Goal: Use online tool/utility: Utilize a website feature to perform a specific function

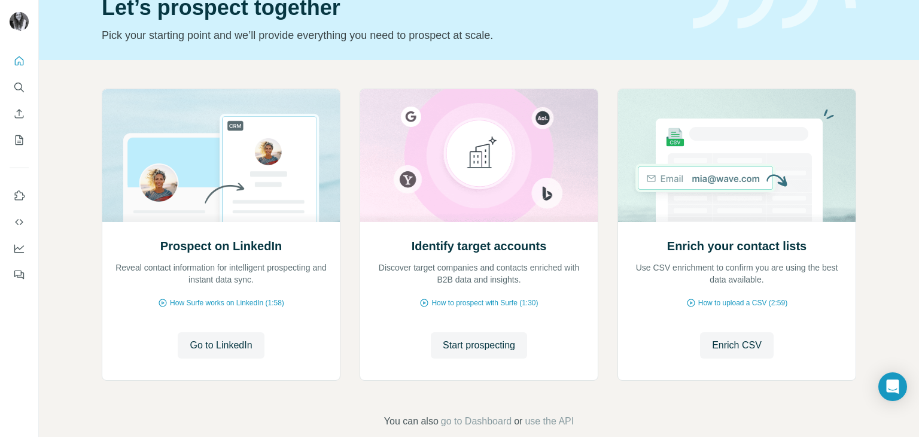
scroll to position [80, 0]
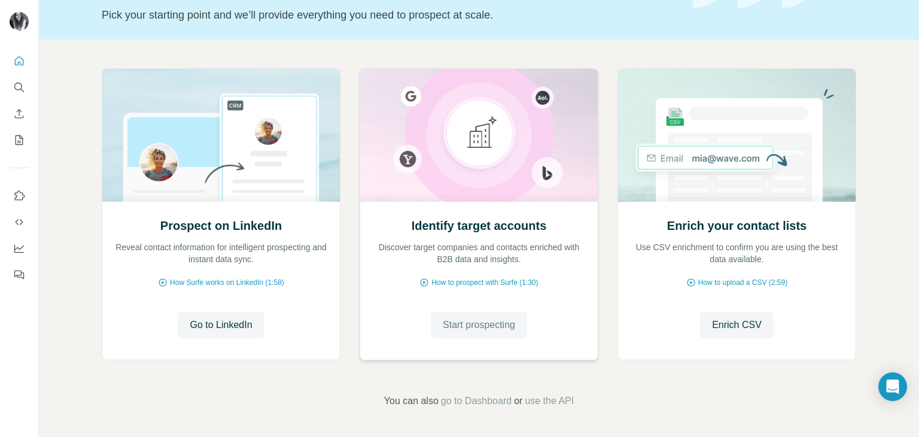
click at [462, 318] on span "Start prospecting" at bounding box center [479, 325] width 72 height 14
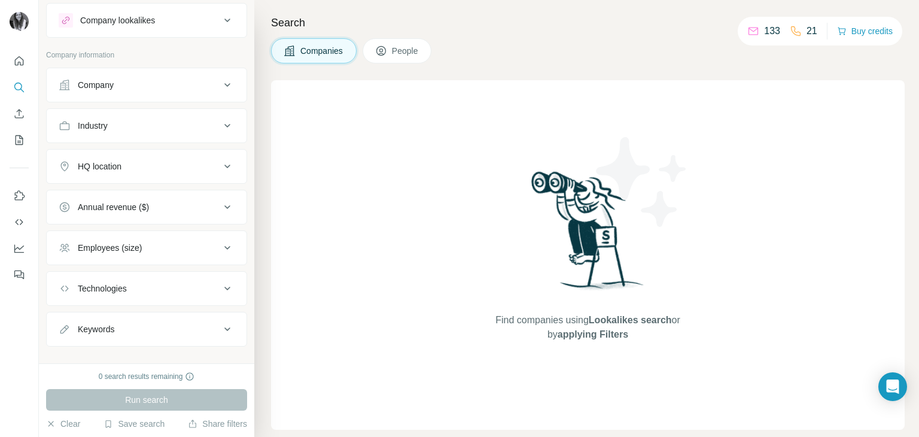
scroll to position [43, 0]
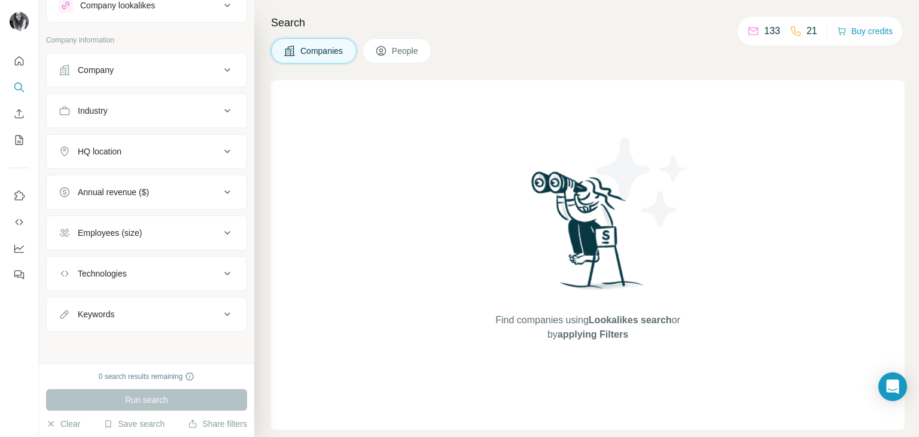
click at [220, 309] on icon at bounding box center [227, 314] width 14 height 14
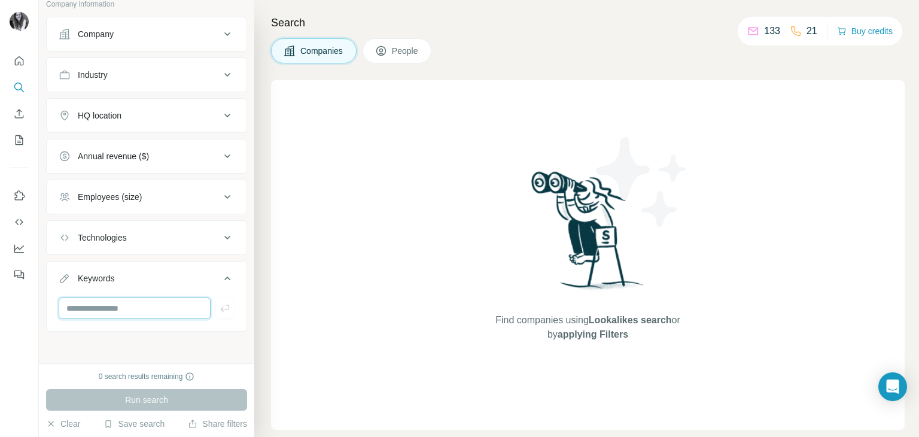
click at [141, 304] on input "text" at bounding box center [135, 308] width 152 height 22
type input "**********"
click at [220, 194] on icon at bounding box center [227, 197] width 14 height 14
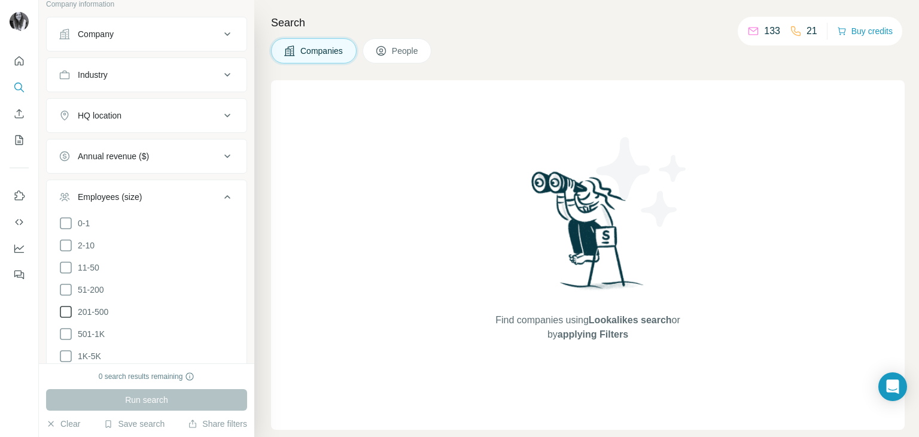
click at [67, 310] on icon at bounding box center [66, 311] width 14 height 14
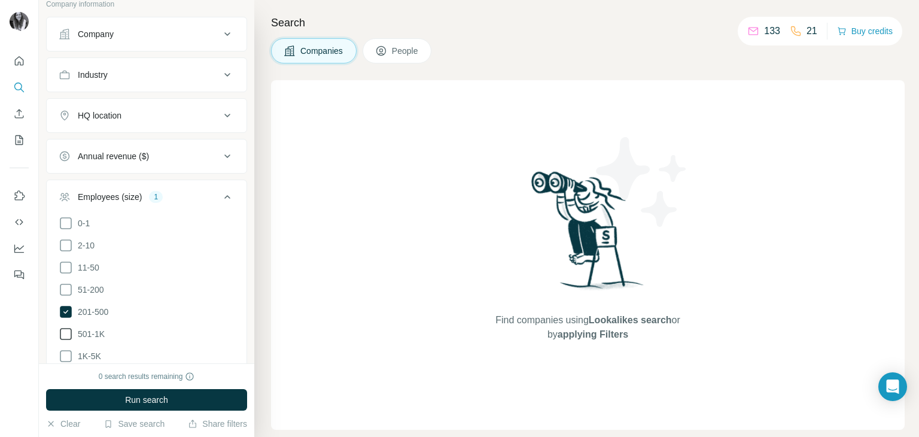
click at [67, 331] on icon at bounding box center [66, 334] width 14 height 14
click at [65, 357] on icon at bounding box center [66, 356] width 14 height 14
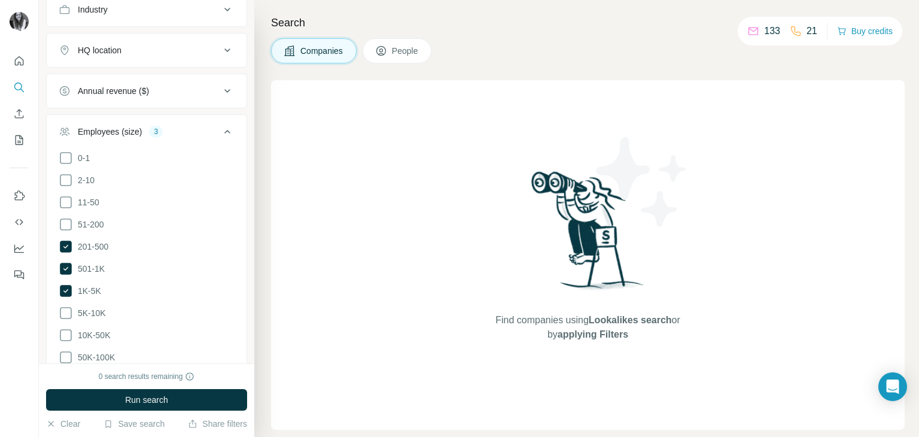
scroll to position [258, 0]
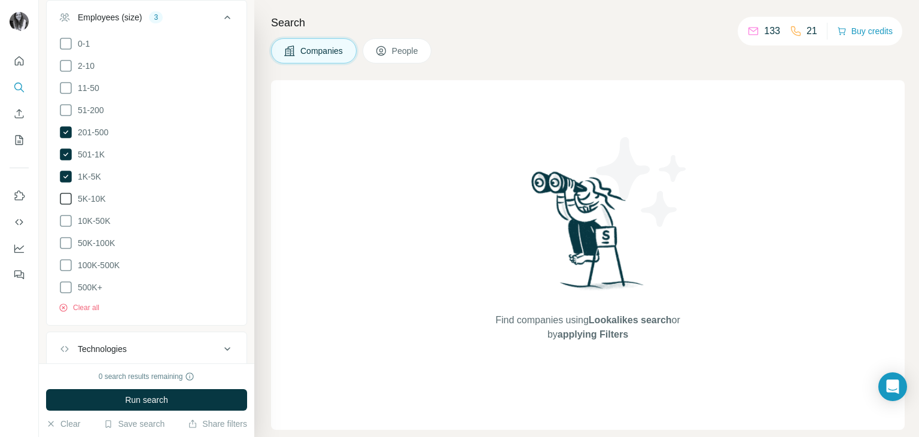
click at [71, 197] on icon at bounding box center [66, 199] width 12 height 12
click at [68, 215] on icon at bounding box center [66, 221] width 14 height 14
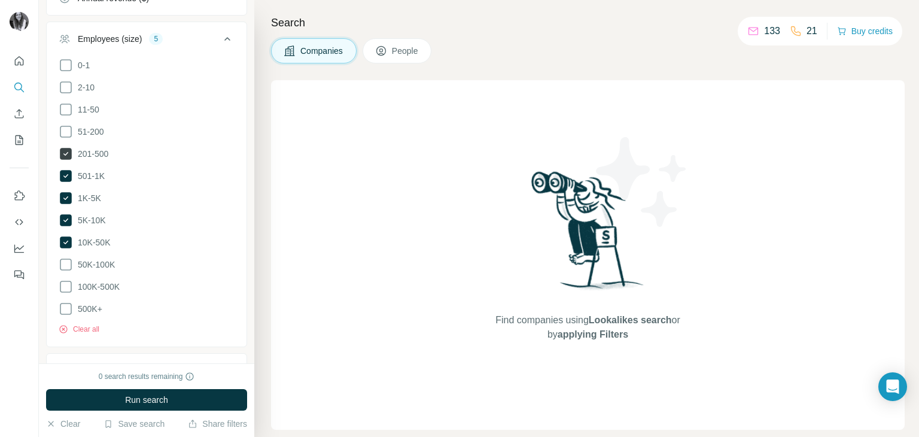
scroll to position [258, 0]
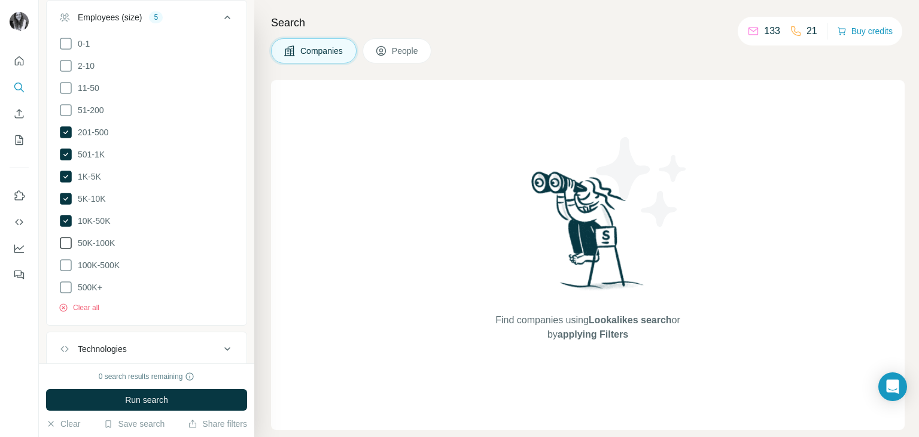
click at [66, 240] on icon at bounding box center [66, 243] width 14 height 14
click at [66, 258] on icon at bounding box center [66, 265] width 14 height 14
click at [69, 288] on icon at bounding box center [66, 287] width 14 height 14
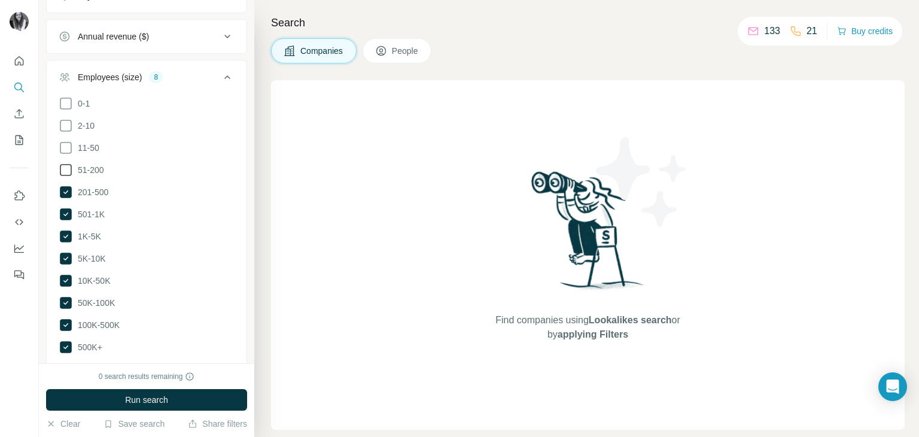
click at [69, 170] on icon at bounding box center [66, 170] width 14 height 14
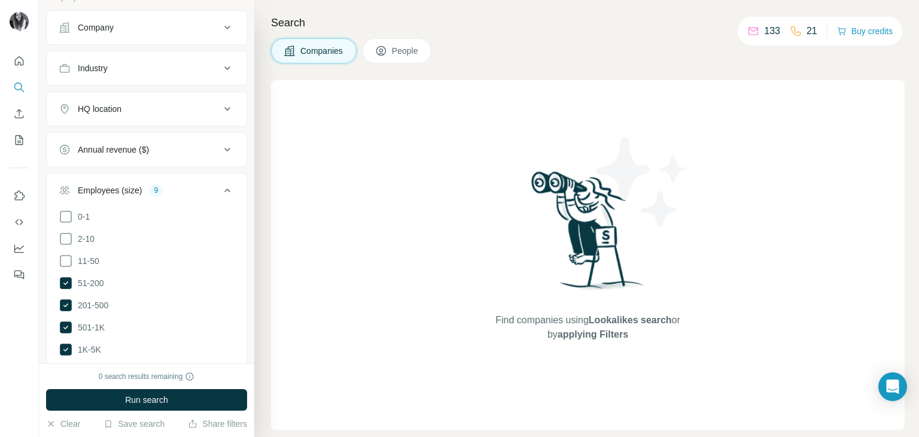
scroll to position [79, 0]
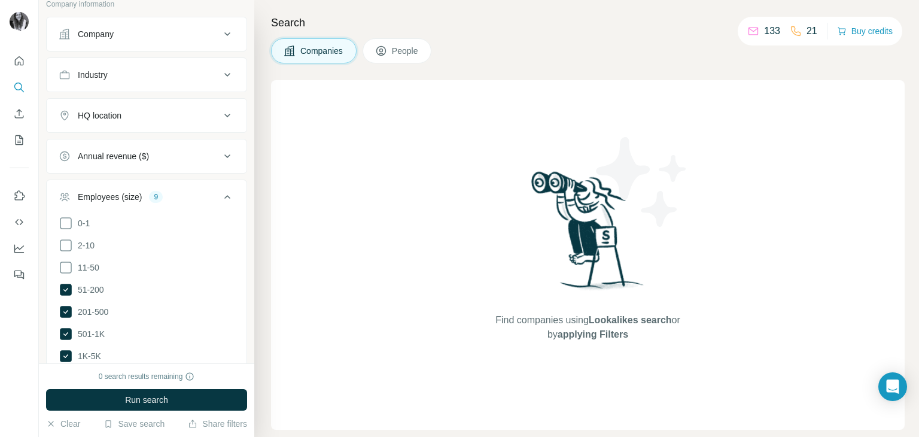
click at [220, 112] on icon at bounding box center [227, 115] width 14 height 14
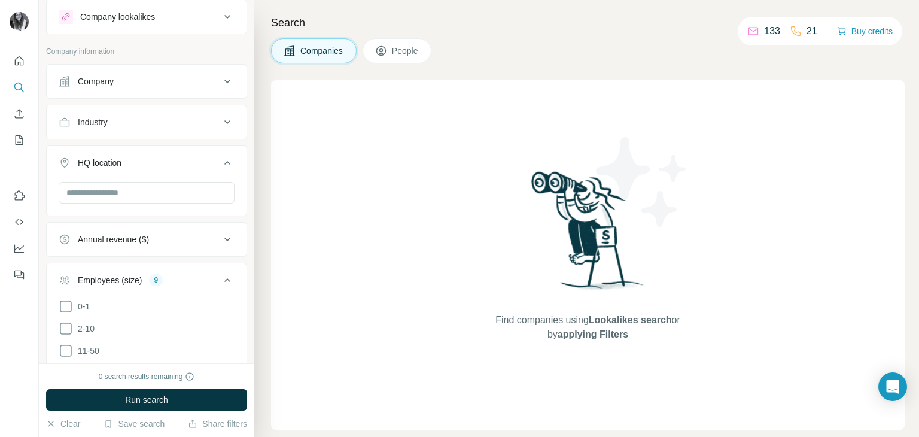
scroll to position [19, 0]
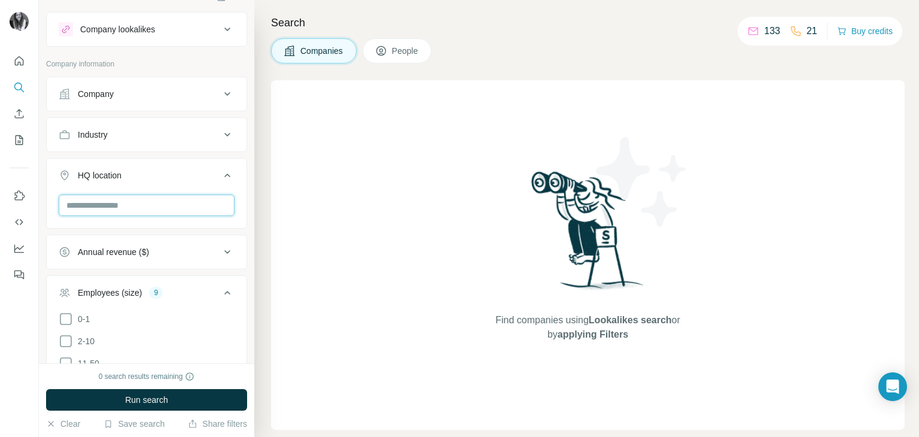
click at [109, 206] on input "text" at bounding box center [147, 205] width 176 height 22
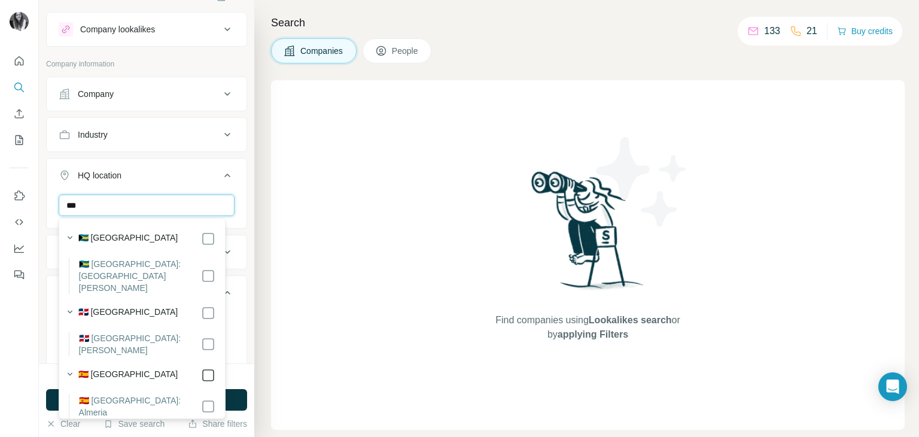
type input "***"
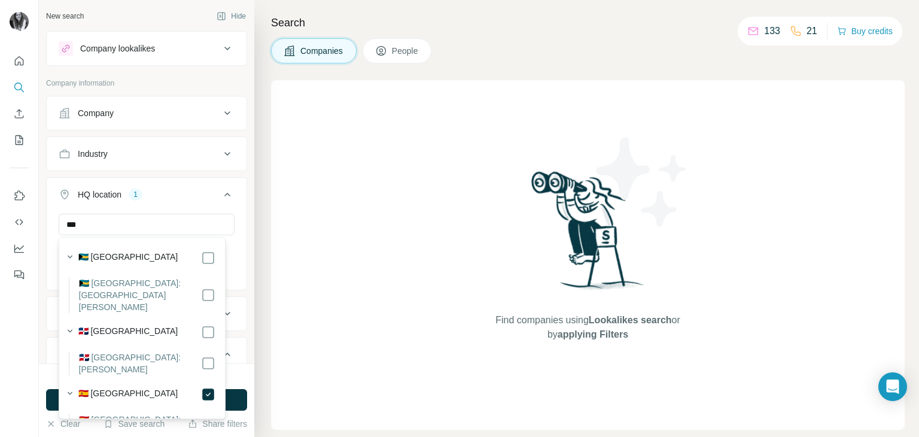
click at [221, 197] on icon at bounding box center [227, 194] width 14 height 14
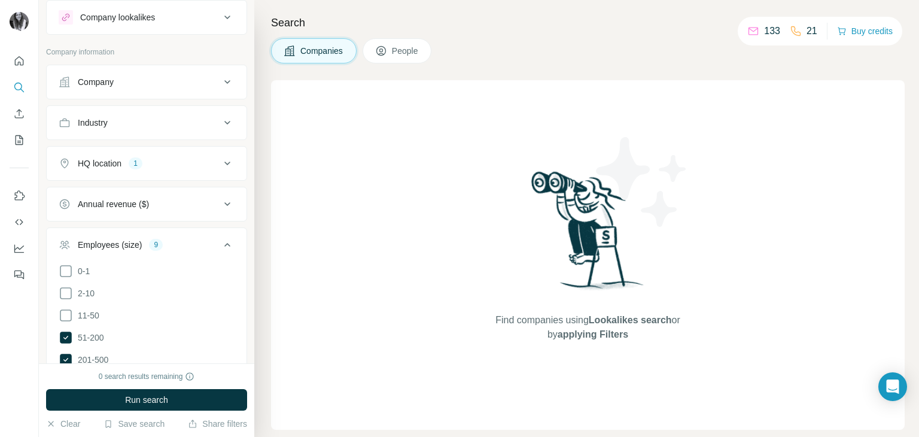
scroll to position [60, 0]
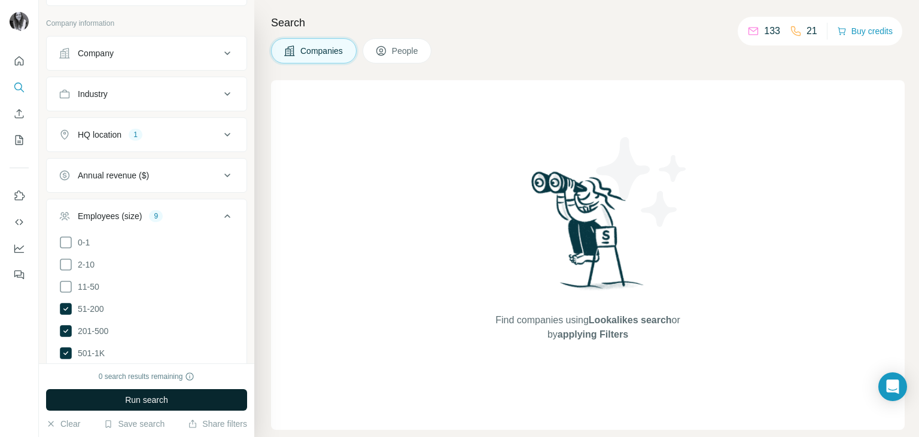
click at [184, 392] on button "Run search" at bounding box center [146, 400] width 201 height 22
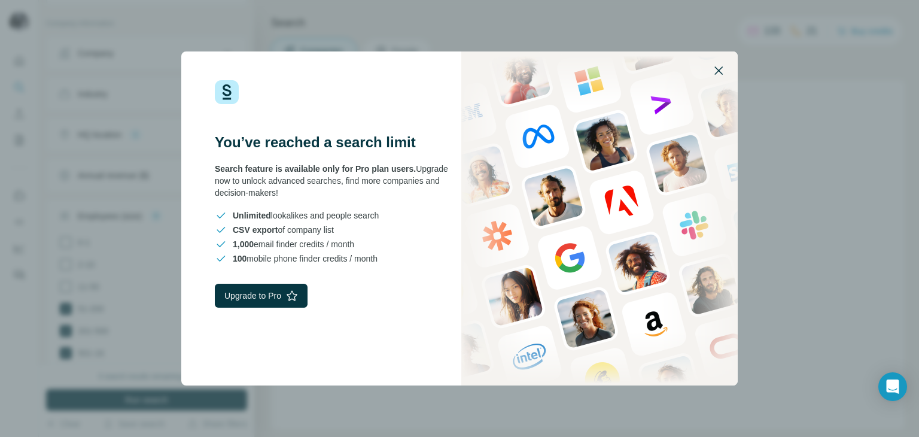
click at [715, 72] on icon "button" at bounding box center [718, 70] width 14 height 14
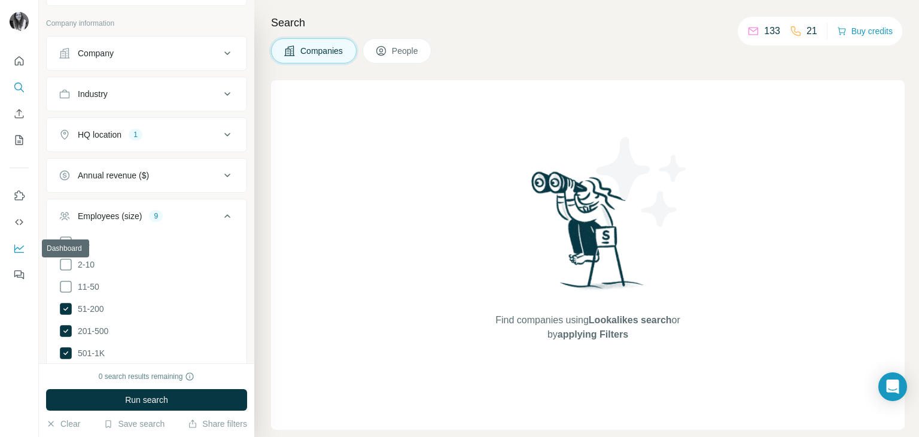
click at [23, 239] on button "Dashboard" at bounding box center [19, 248] width 19 height 22
